Goal: Check status

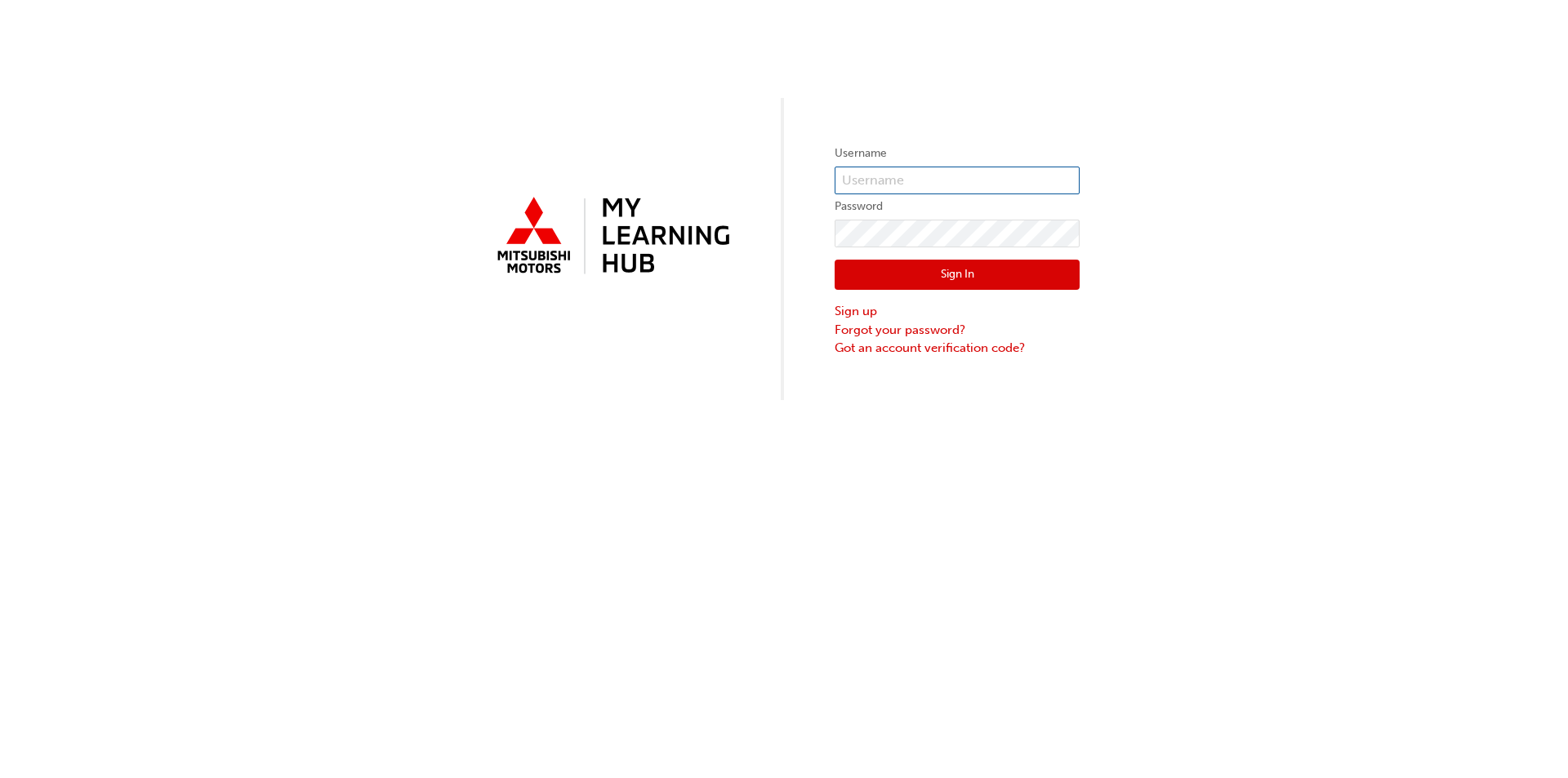
type input "0005812763"
click at [967, 272] on button "Sign In" at bounding box center [957, 275] width 245 height 31
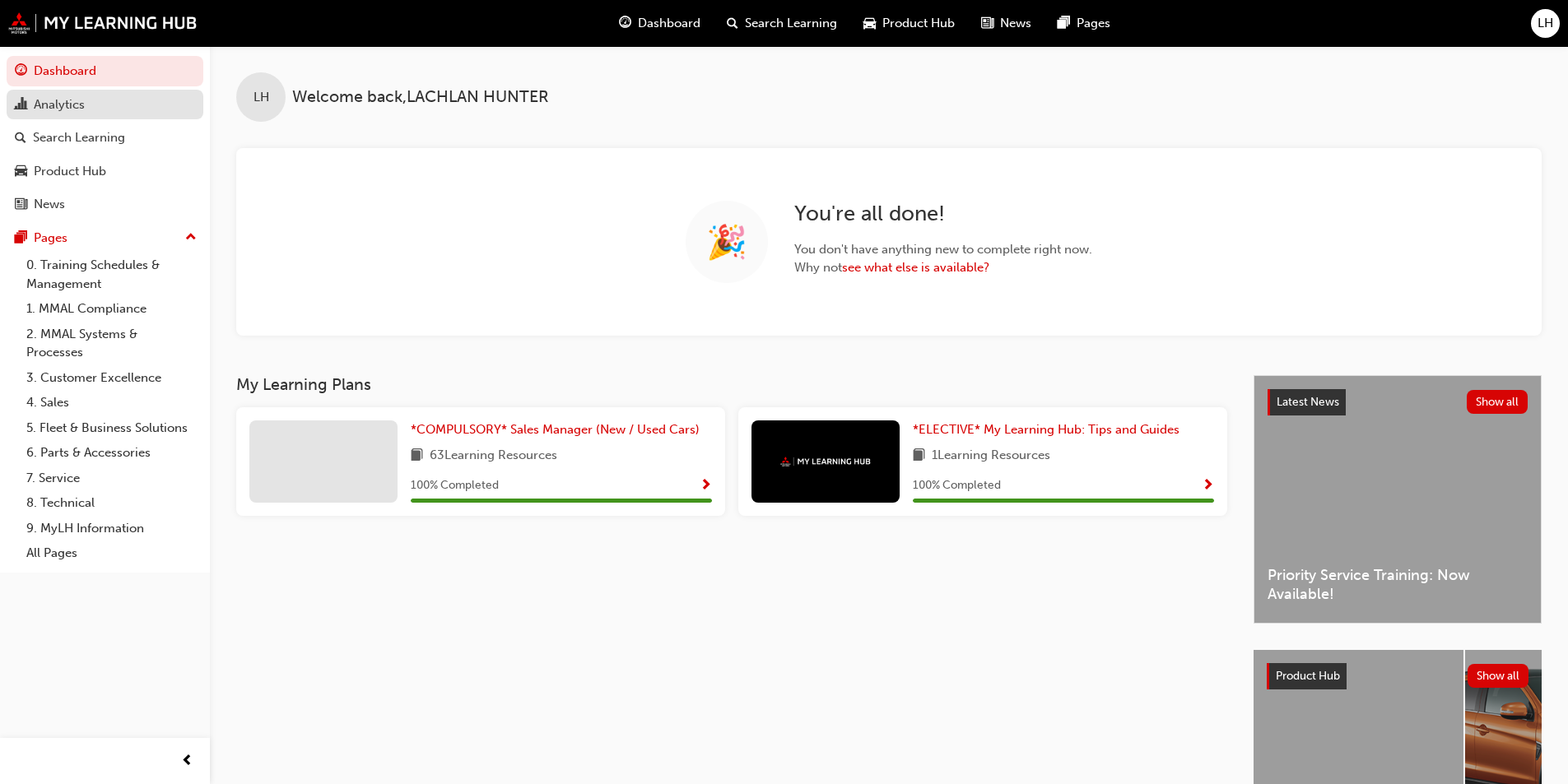
click at [92, 106] on div "Analytics" at bounding box center [105, 105] width 180 height 20
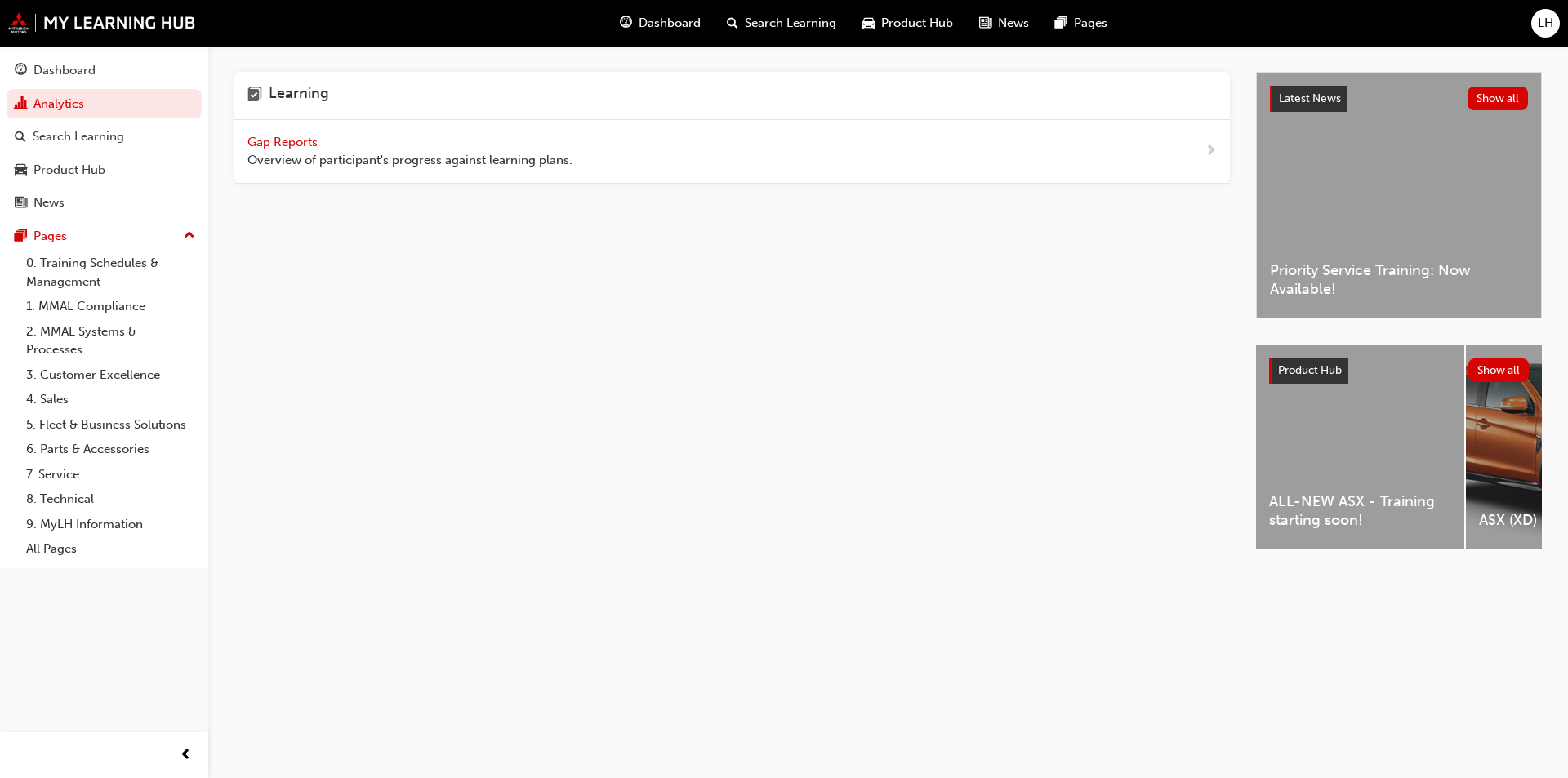
click at [303, 144] on span "Gap Reports" at bounding box center [284, 142] width 73 height 15
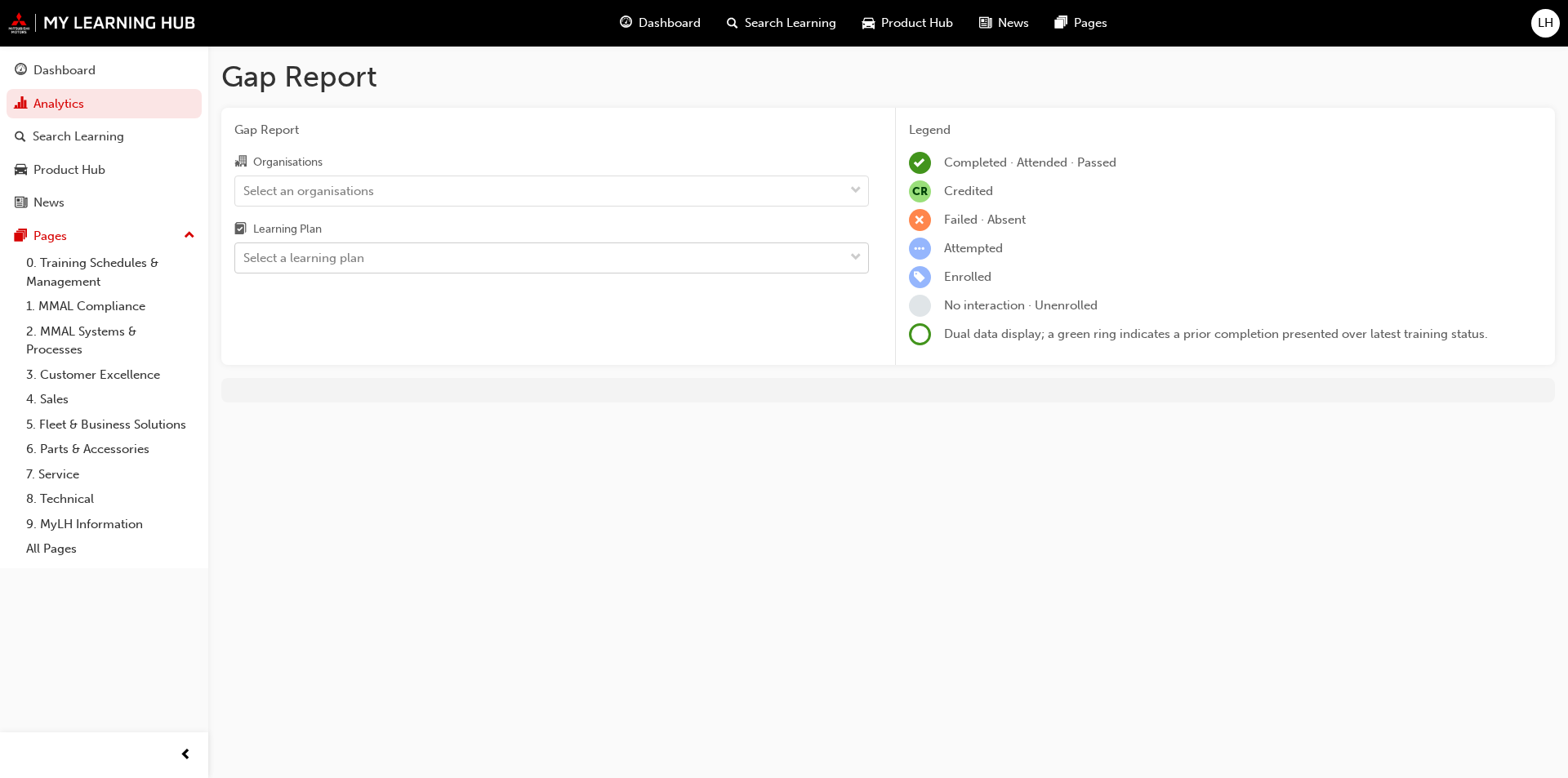
click at [351, 257] on div "Select a learning plan" at bounding box center [303, 258] width 121 height 19
click at [245, 257] on input "Learning Plan Select a learning plan" at bounding box center [244, 257] width 2 height 14
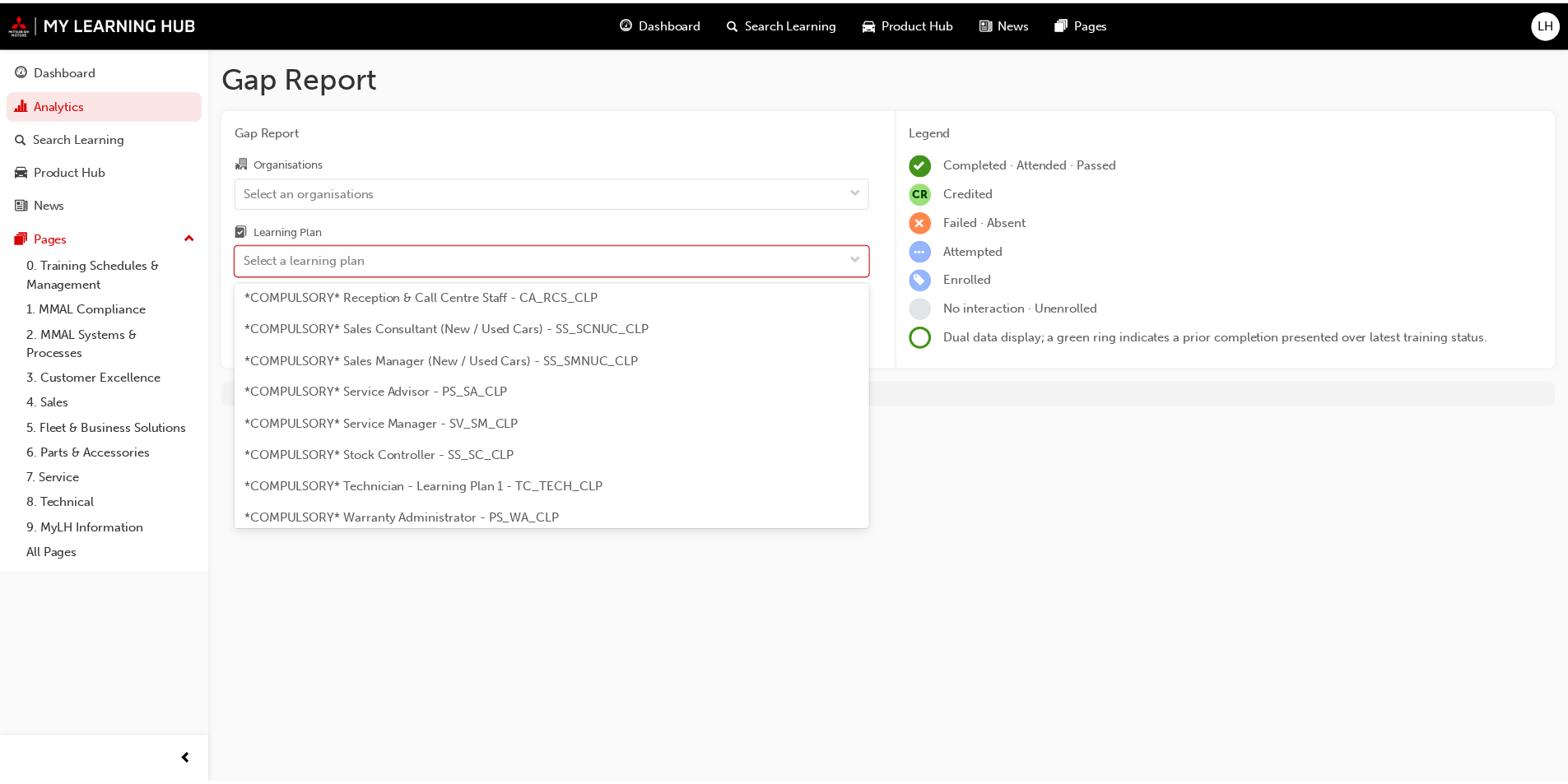
scroll to position [494, 0]
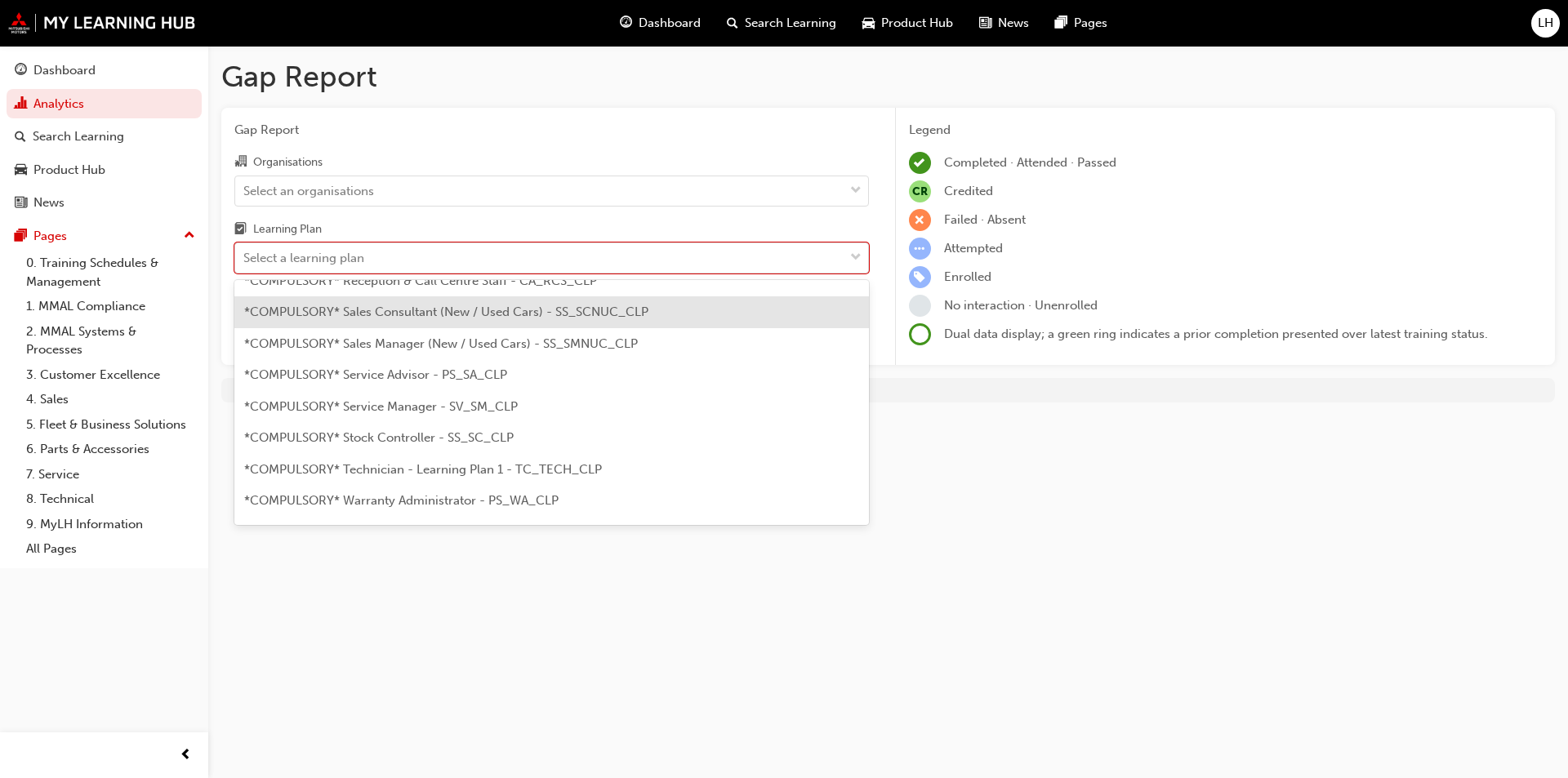
click at [448, 326] on div "*COMPULSORY* Sales Consultant (New / Used Cars) - SS_SCNUC_CLP" at bounding box center [552, 312] width 635 height 32
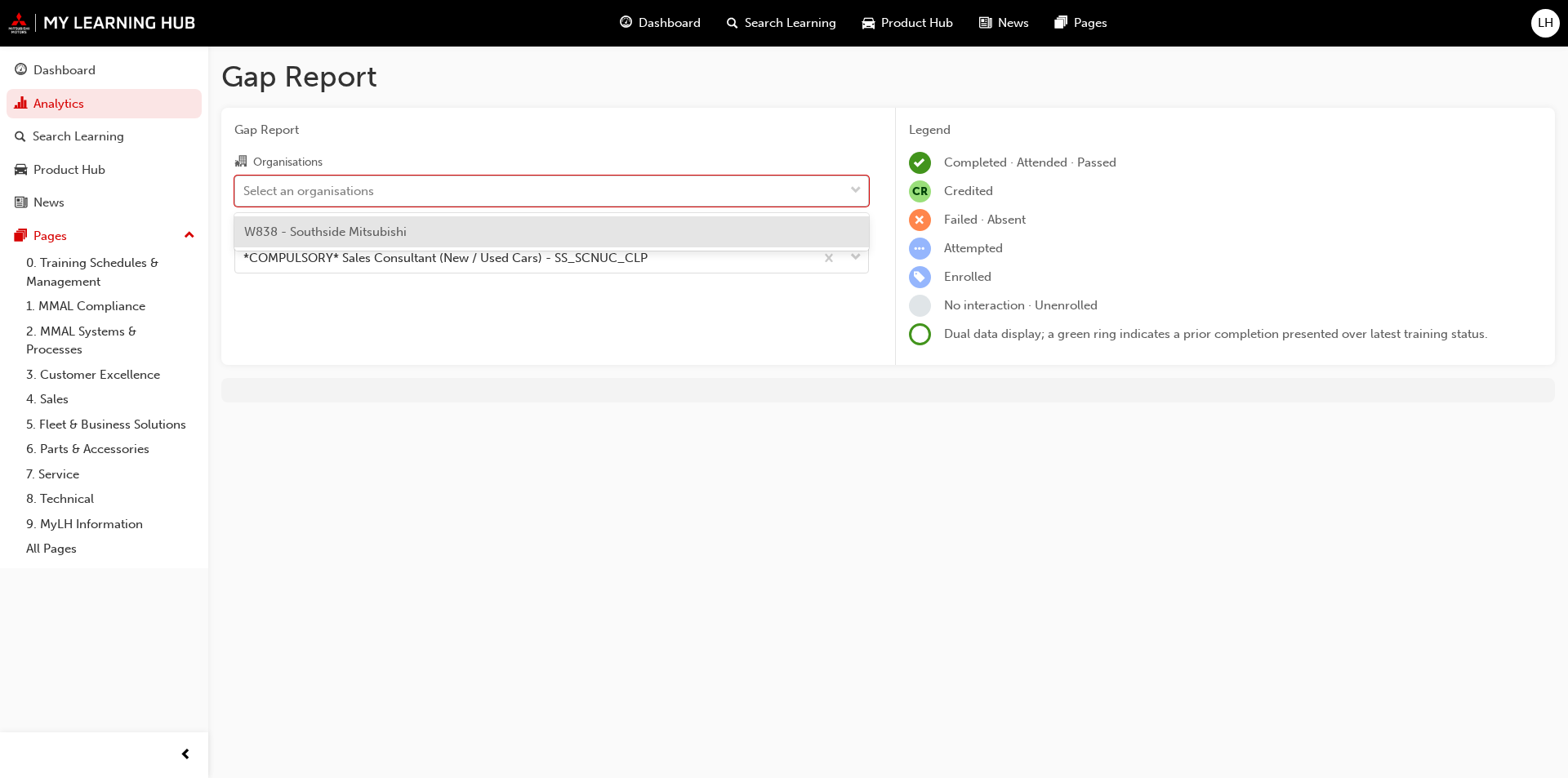
click at [490, 181] on div "Select an organisations" at bounding box center [539, 190] width 608 height 28
click at [245, 183] on input "Organisations option W838 - Southside Mitsubishi focused, 1 of 1. 1 result avai…" at bounding box center [244, 190] width 2 height 14
click at [379, 233] on span "W838 - Southside Mitsubishi" at bounding box center [325, 232] width 162 height 15
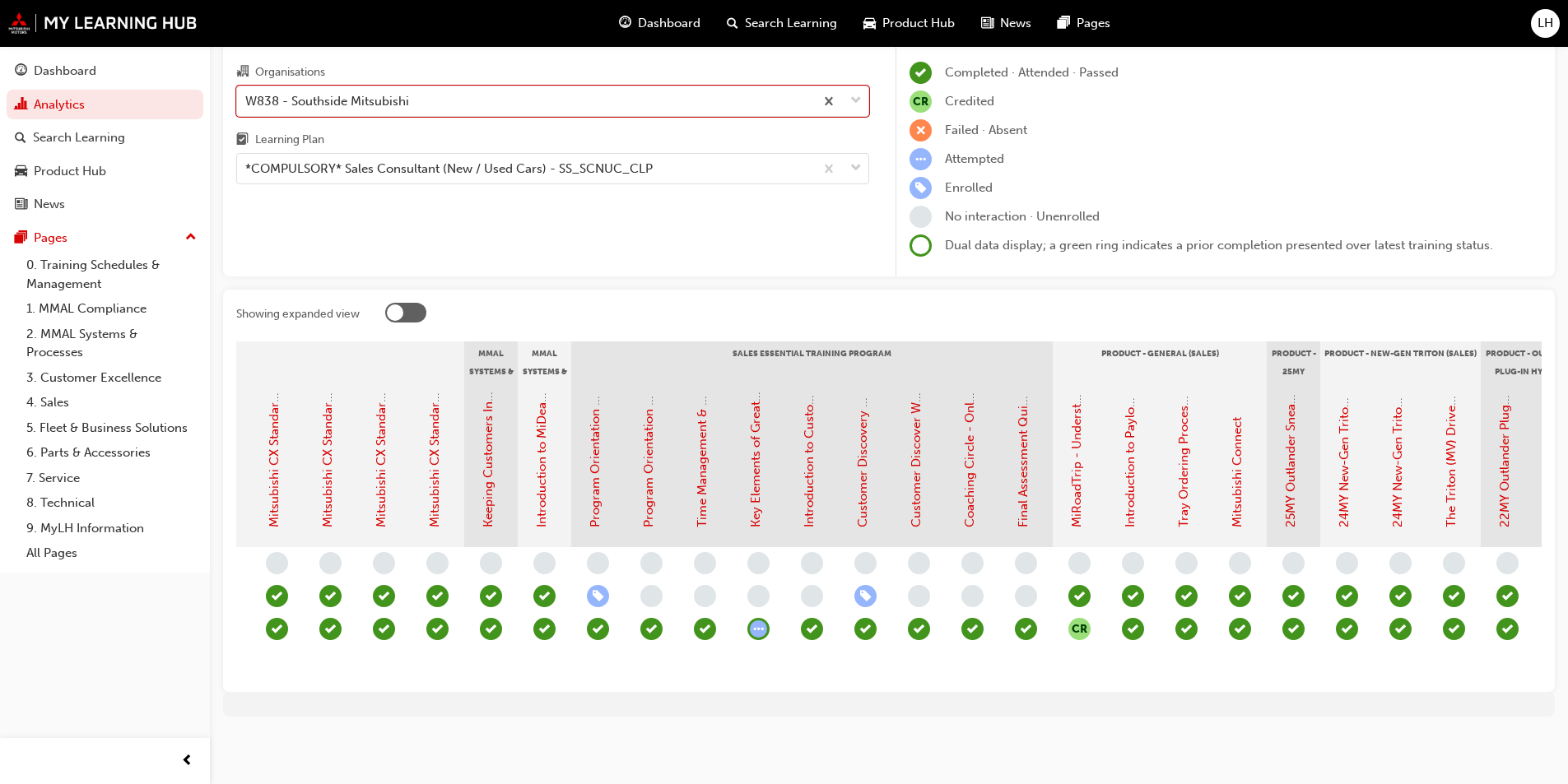
scroll to position [0, 1242]
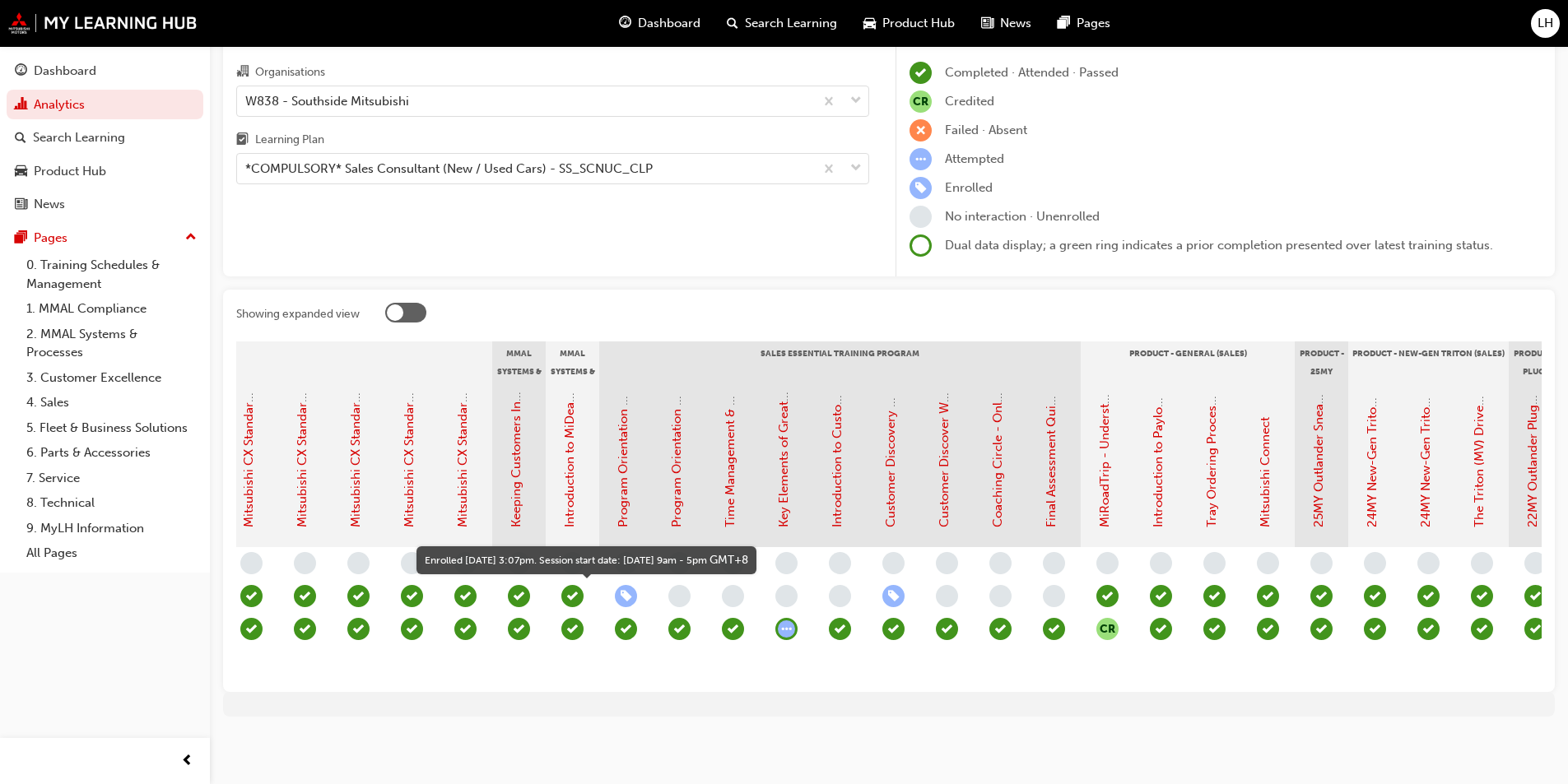
click at [630, 585] on span "learningRecordVerb_ENROLL-icon" at bounding box center [625, 596] width 22 height 22
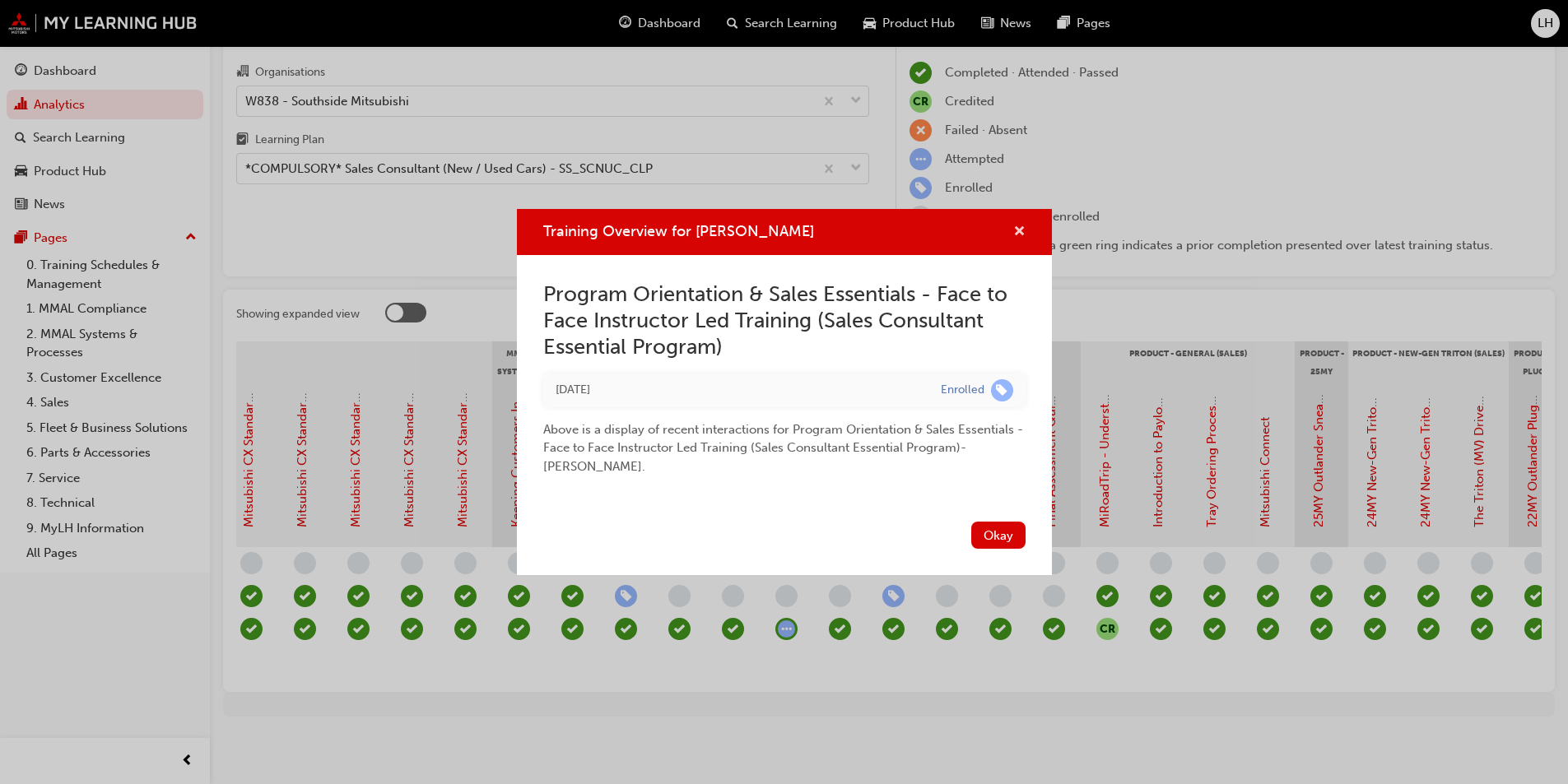
click at [1024, 229] on span "cross-icon" at bounding box center [1020, 233] width 12 height 15
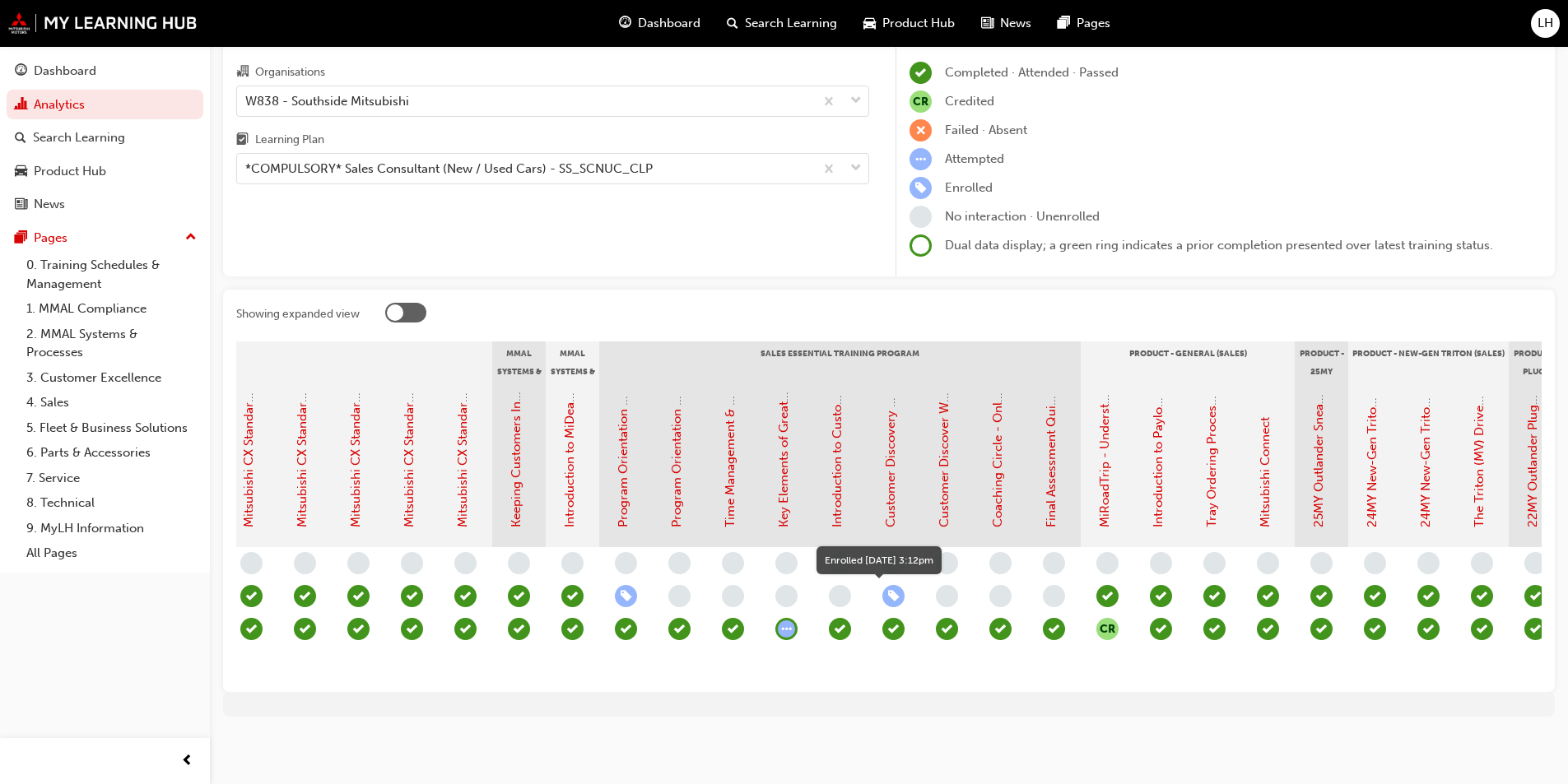
click at [898, 585] on span "learningRecordVerb_ENROLL-icon" at bounding box center [893, 596] width 22 height 22
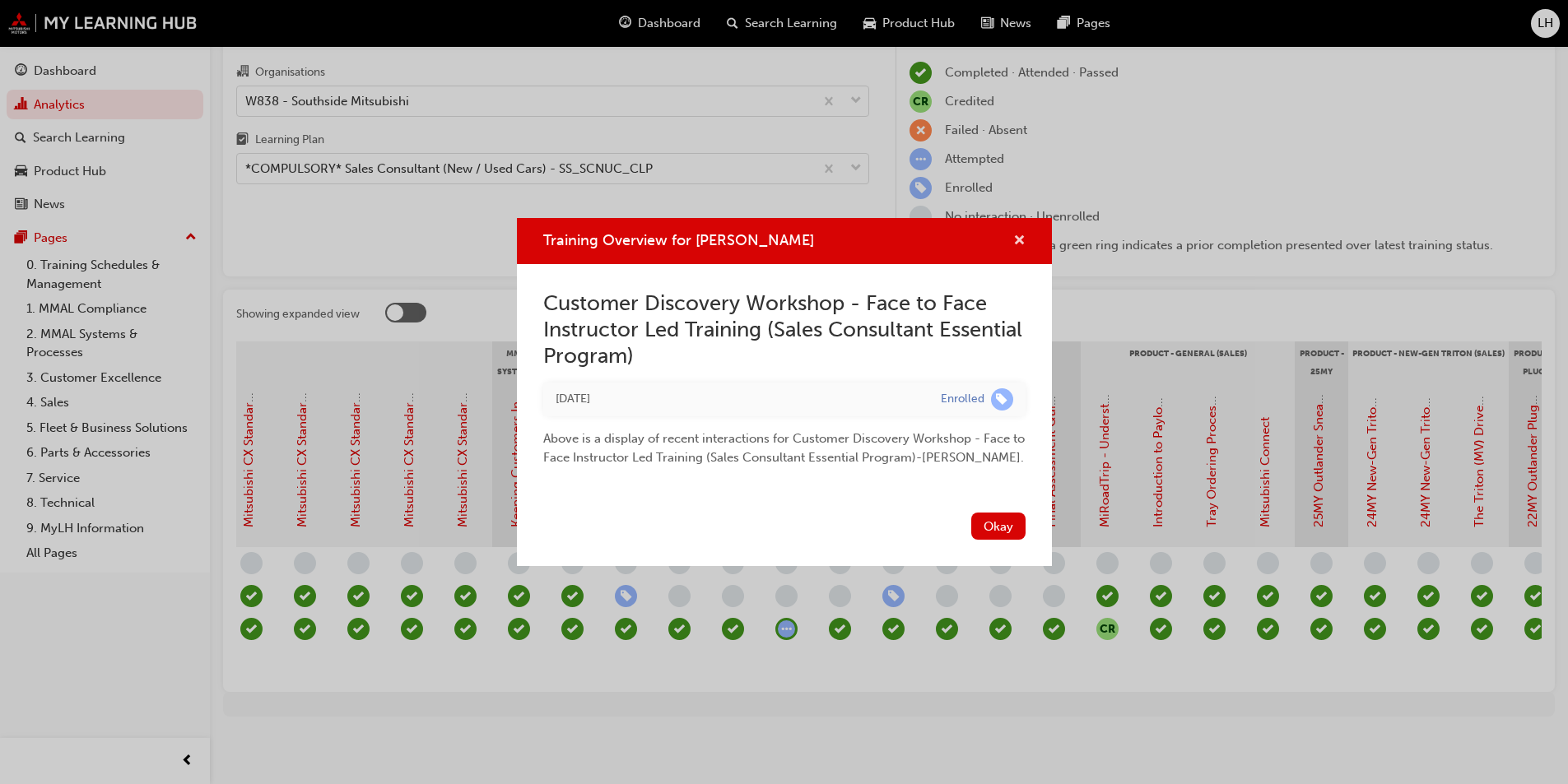
click at [1020, 234] on span "cross-icon" at bounding box center [1020, 242] width 12 height 15
